Goal: Use online tool/utility: Use online tool/utility

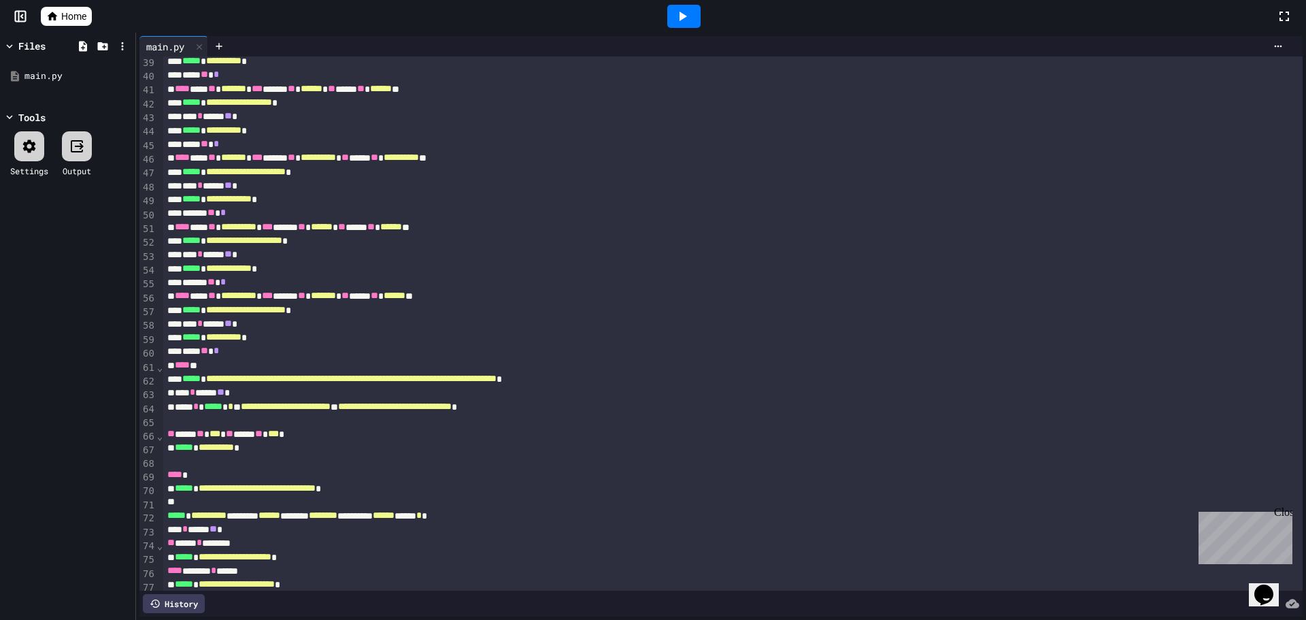
scroll to position [665, 0]
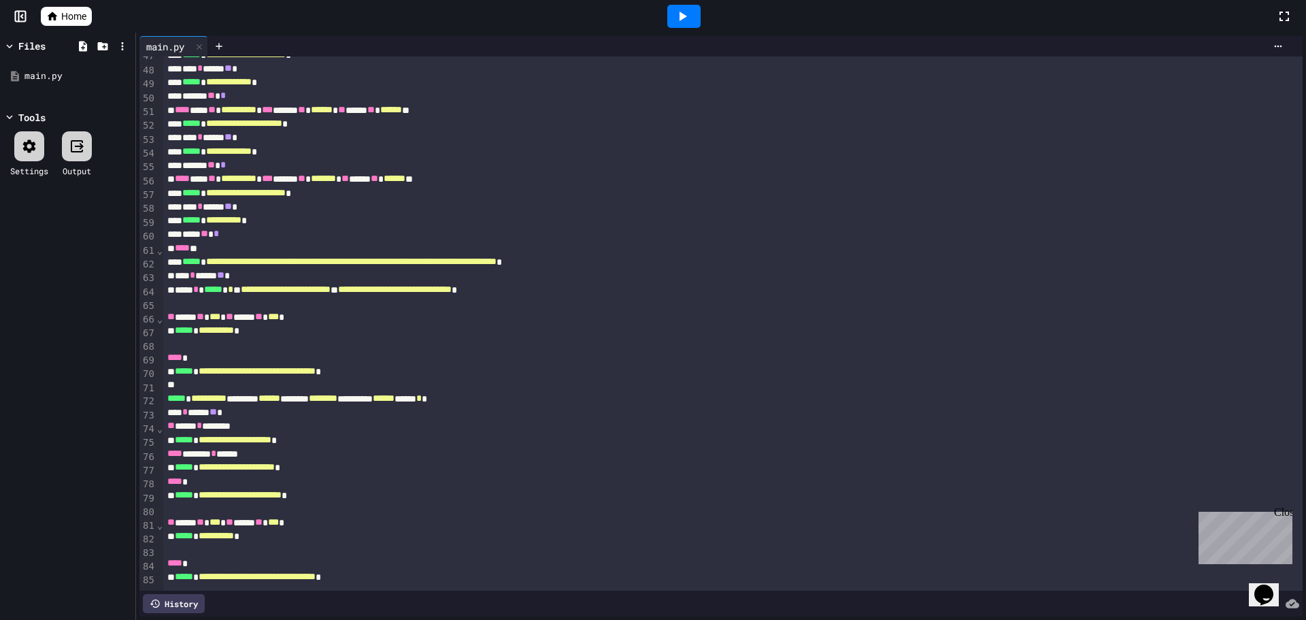
drag, startPoint x: 667, startPoint y: 26, endPoint x: 680, endPoint y: 20, distance: 14.0
click at [679, 21] on div at bounding box center [684, 16] width 47 height 37
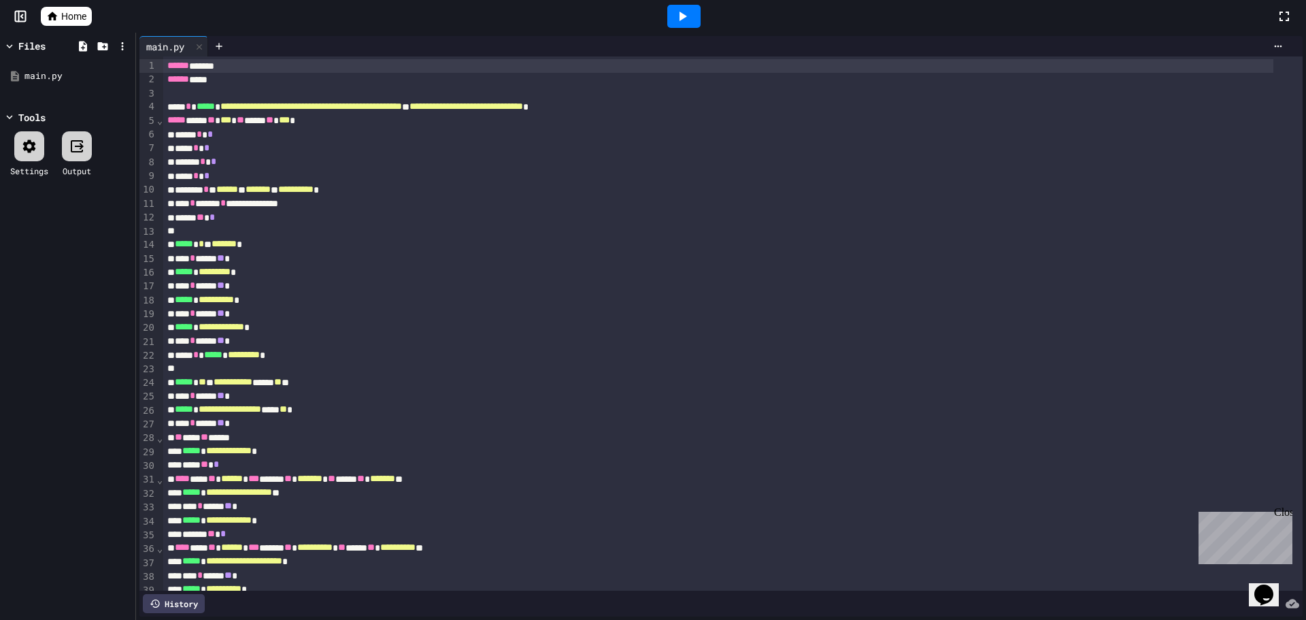
click at [676, 14] on icon at bounding box center [682, 16] width 16 height 16
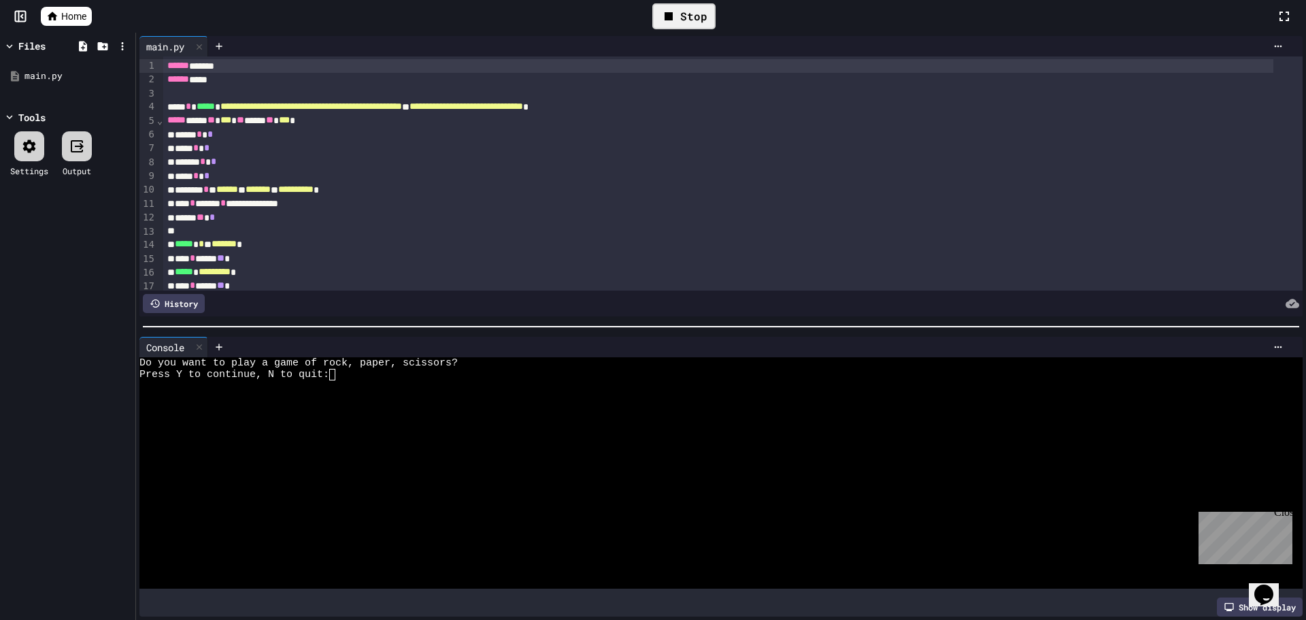
click at [336, 369] on textarea "Terminal input" at bounding box center [338, 375] width 6 height 12
click at [680, 3] on div "Stop" at bounding box center [683, 16] width 63 height 26
click at [19, 18] on icon at bounding box center [19, 17] width 0 height 10
